Goal: Use online tool/utility: Utilize a website feature to perform a specific function

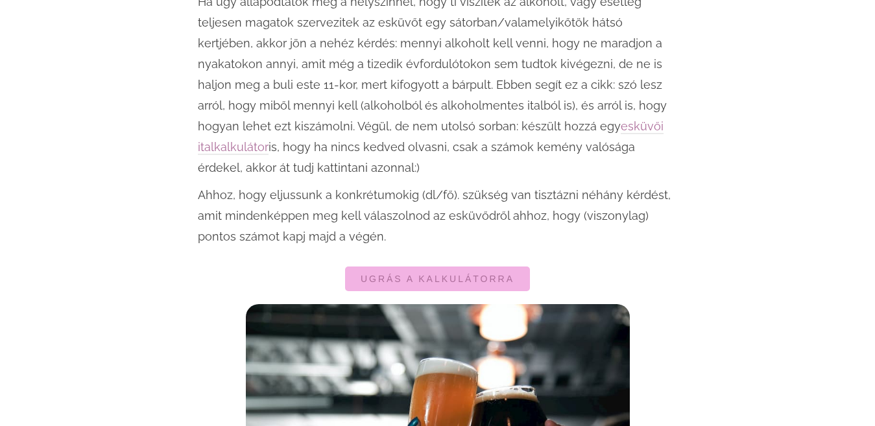
scroll to position [1038, 0]
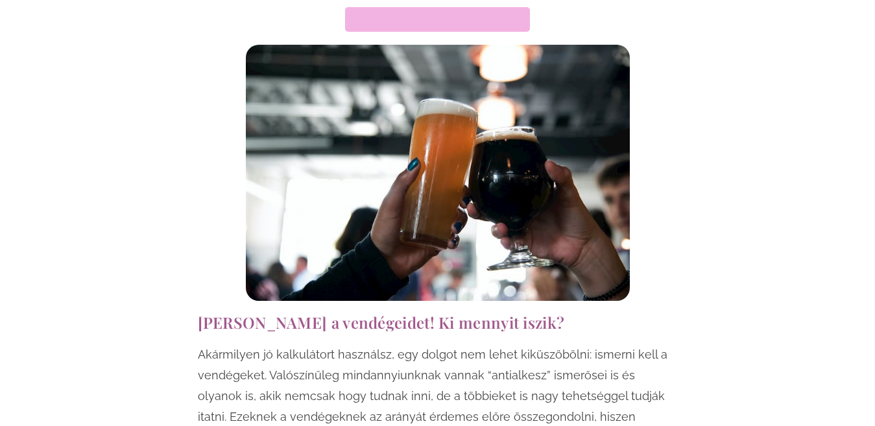
click at [498, 22] on span "Ugrás a kalkulátorra" at bounding box center [438, 19] width 154 height 9
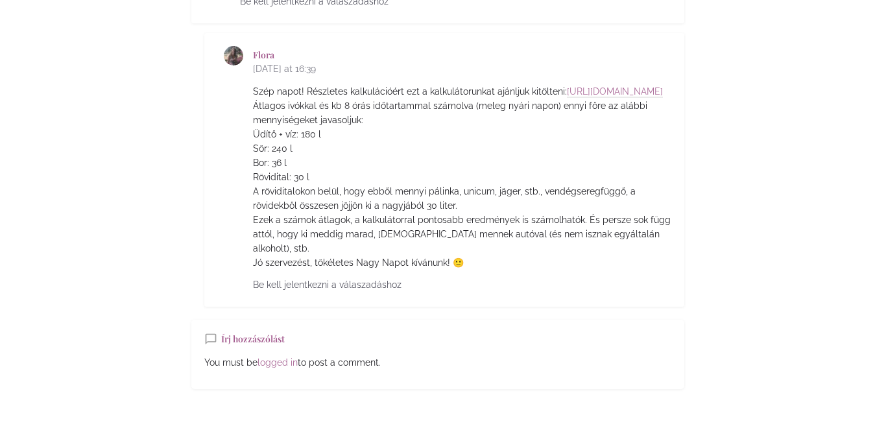
scroll to position [5793, 0]
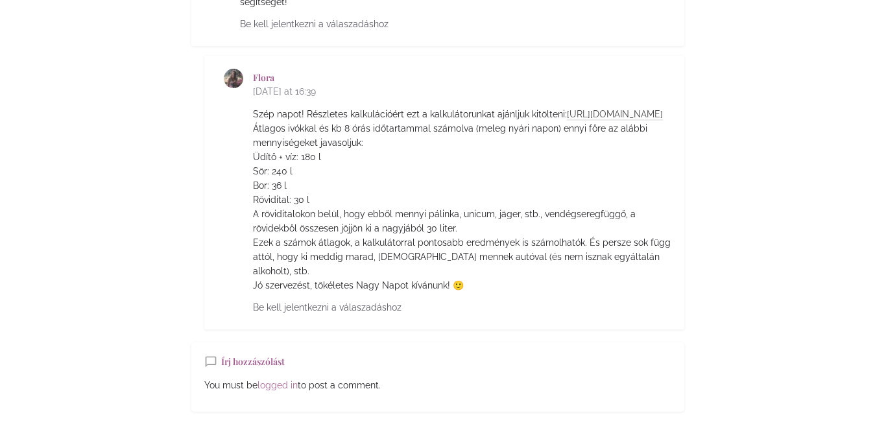
click at [567, 113] on link "[URL][DOMAIN_NAME]" at bounding box center [615, 115] width 96 height 12
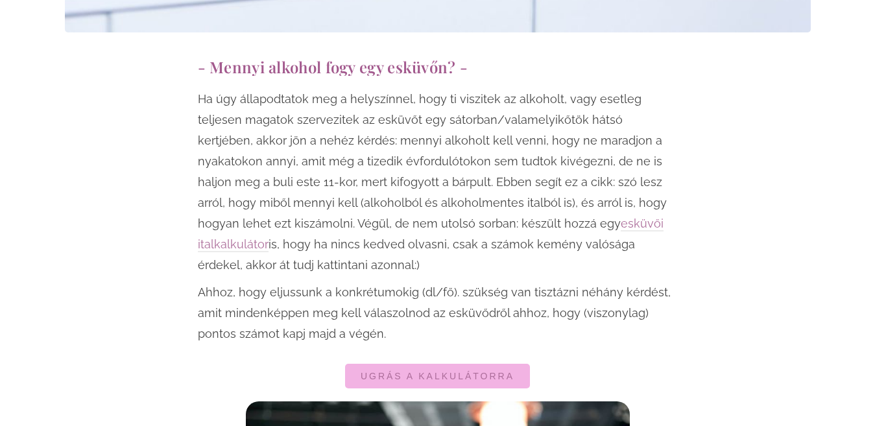
scroll to position [778, 0]
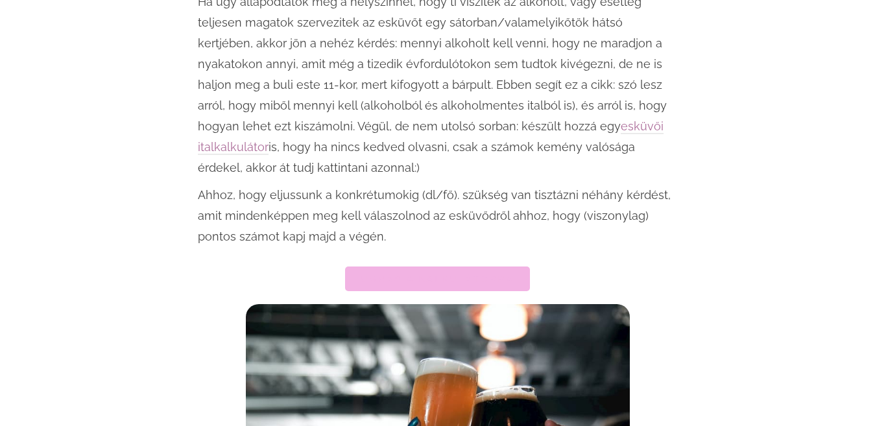
click at [485, 334] on img at bounding box center [438, 432] width 384 height 256
click at [485, 280] on span "Ugrás a kalkulátorra" at bounding box center [438, 278] width 154 height 9
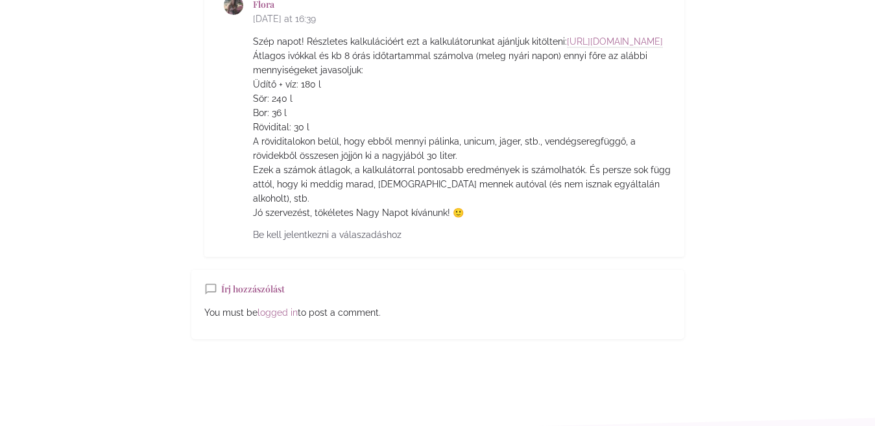
scroll to position [6297, 0]
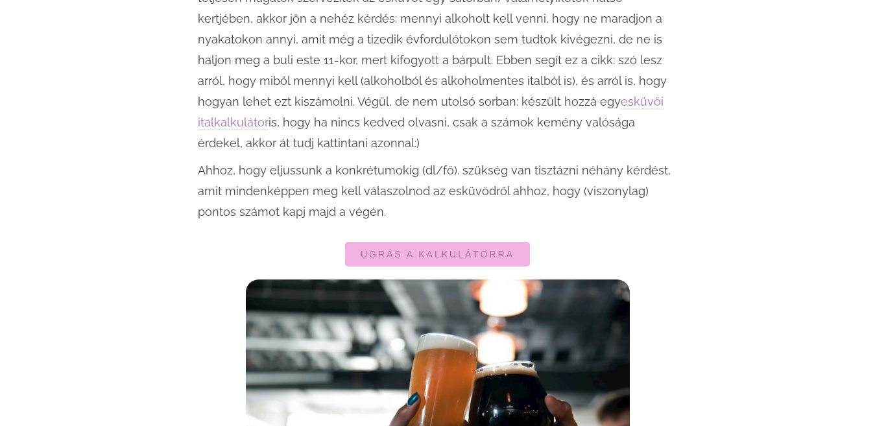
scroll to position [843, 0]
